Goal: Task Accomplishment & Management: Use online tool/utility

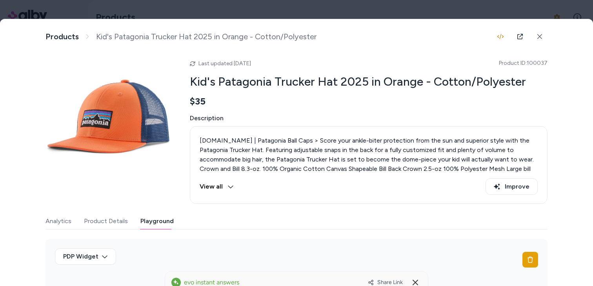
scroll to position [0, 43]
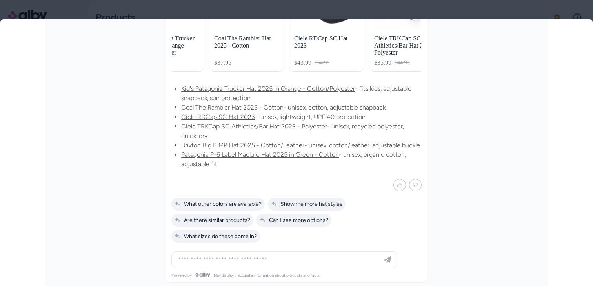
click at [521, 5] on div at bounding box center [296, 143] width 593 height 286
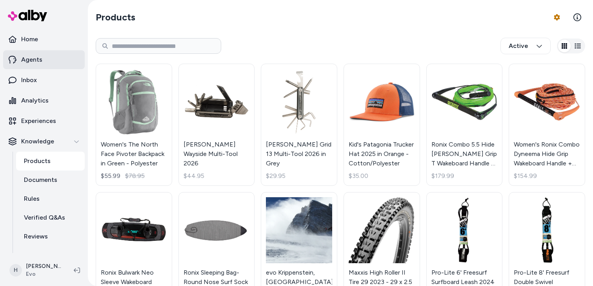
click at [42, 60] on link "Agents" at bounding box center [44, 59] width 82 height 19
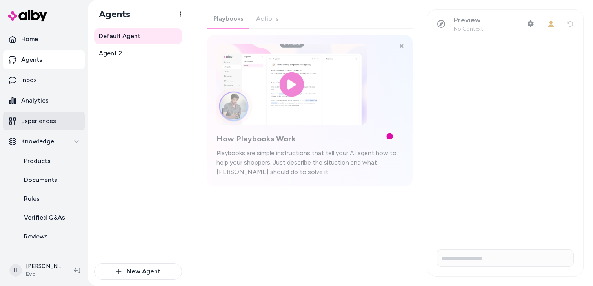
click at [55, 123] on p "Experiences" at bounding box center [38, 120] width 35 height 9
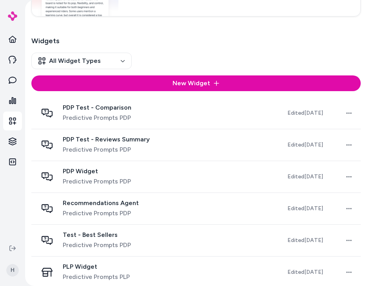
scroll to position [325, 0]
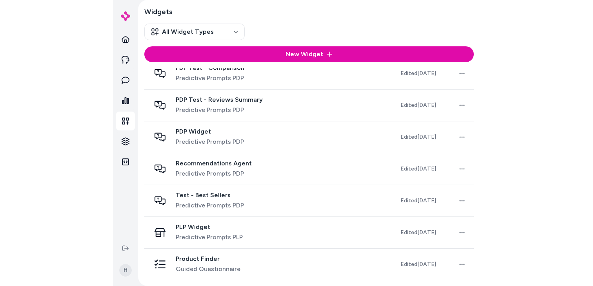
scroll to position [207, 0]
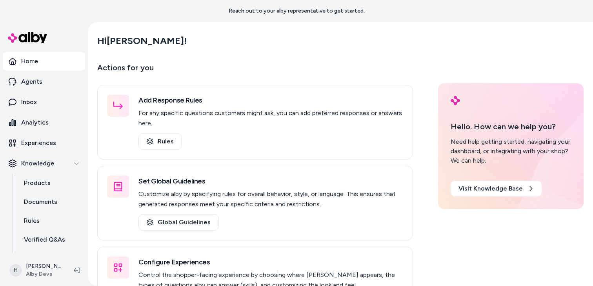
click at [126, 24] on main "Hi Henrique ! Actions for you Add Response Rules For any specific questions cus…" at bounding box center [340, 175] width 502 height 307
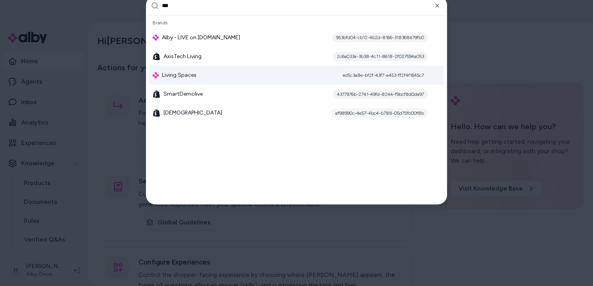
type input "***"
click at [197, 72] on div "Living Spaces ed5c3a8e-bf2f-43f7-a453-ff2f4f1645c7" at bounding box center [297, 75] width 294 height 19
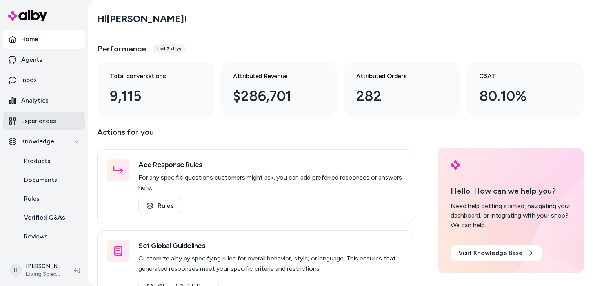
click at [45, 118] on p "Experiences" at bounding box center [38, 120] width 35 height 9
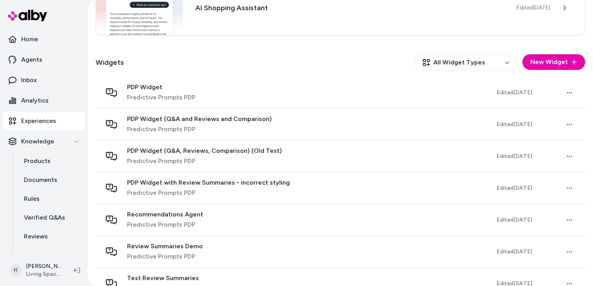
scroll to position [187, 0]
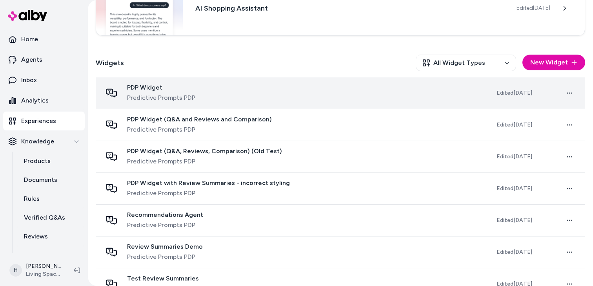
click at [149, 97] on span "Predictive Prompts PDP" at bounding box center [161, 97] width 68 height 9
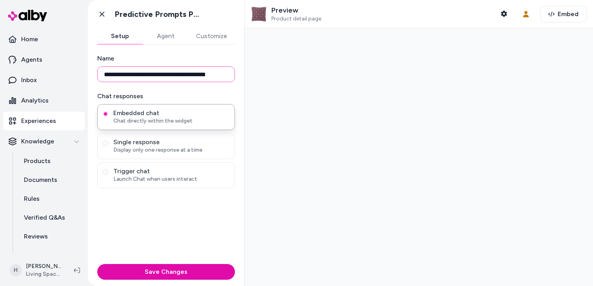
scroll to position [0, 13]
drag, startPoint x: 182, startPoint y: 75, endPoint x: 238, endPoint y: 75, distance: 56.1
click at [238, 75] on div "**********" at bounding box center [166, 152] width 157 height 216
click at [198, 77] on input "**********" at bounding box center [166, 74] width 138 height 16
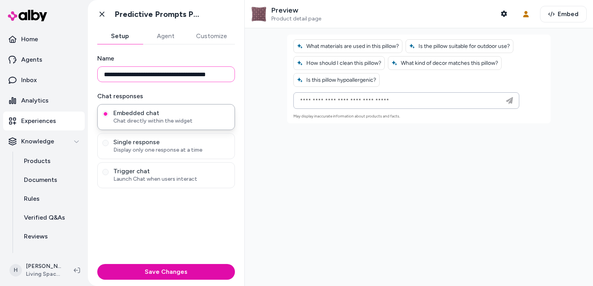
click at [198, 77] on input "**********" at bounding box center [166, 74] width 138 height 16
click at [164, 40] on button "Agent" at bounding box center [166, 36] width 46 height 16
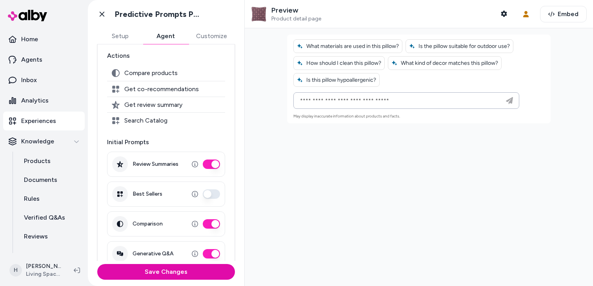
scroll to position [89, 0]
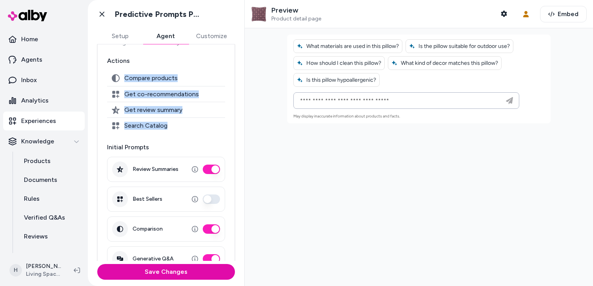
drag, startPoint x: 173, startPoint y: 129, endPoint x: 125, endPoint y: 69, distance: 77.0
click at [125, 69] on div "Actions Compare products Get co-recommendations Get review summary Search Catal…" at bounding box center [166, 94] width 118 height 77
click at [153, 94] on span "Get co-recommendations" at bounding box center [161, 94] width 75 height 8
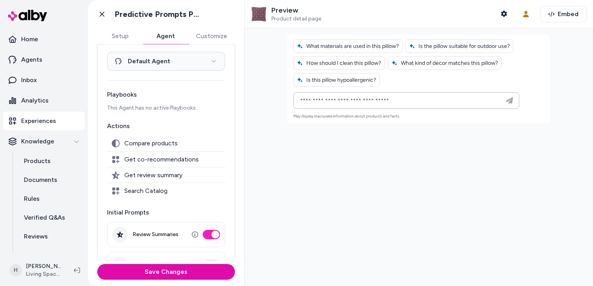
scroll to position [0, 0]
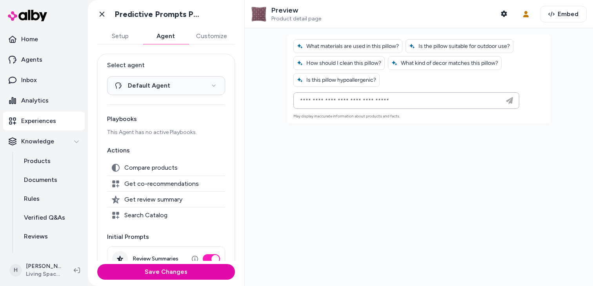
click at [331, 147] on div at bounding box center [419, 156] width 349 height 257
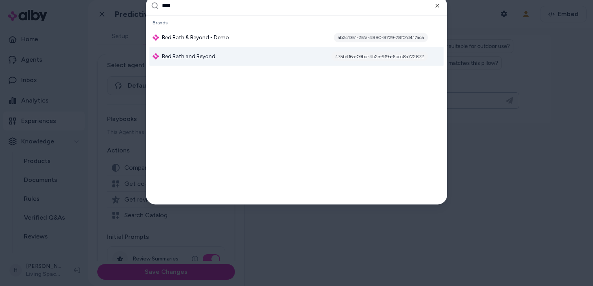
type input "***"
click at [263, 63] on div "Bed Bath and Beyond 475b416a-03bd-4b2e-919a-6bcc8a772872" at bounding box center [297, 56] width 294 height 19
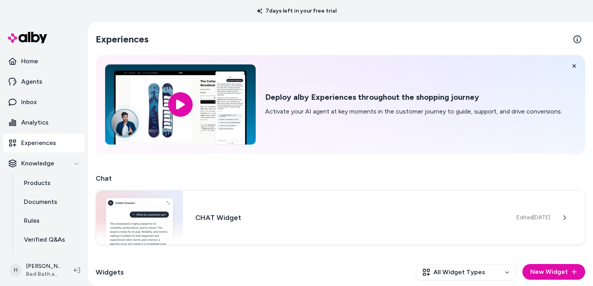
click at [50, 141] on p "Experiences" at bounding box center [38, 142] width 35 height 9
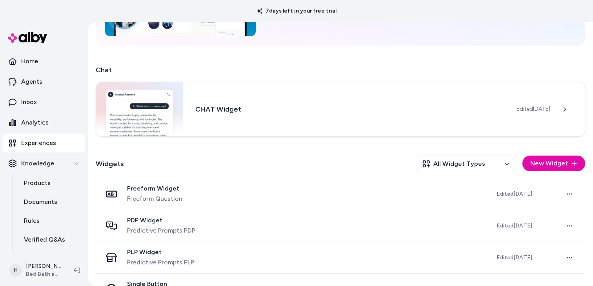
scroll to position [134, 0]
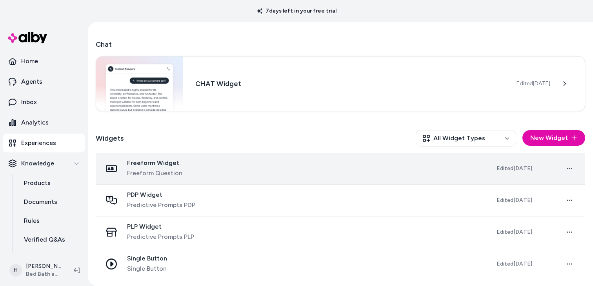
click at [186, 160] on div "Freeform Widget Freeform Question" at bounding box center [293, 168] width 382 height 19
